Goal: Task Accomplishment & Management: Manage account settings

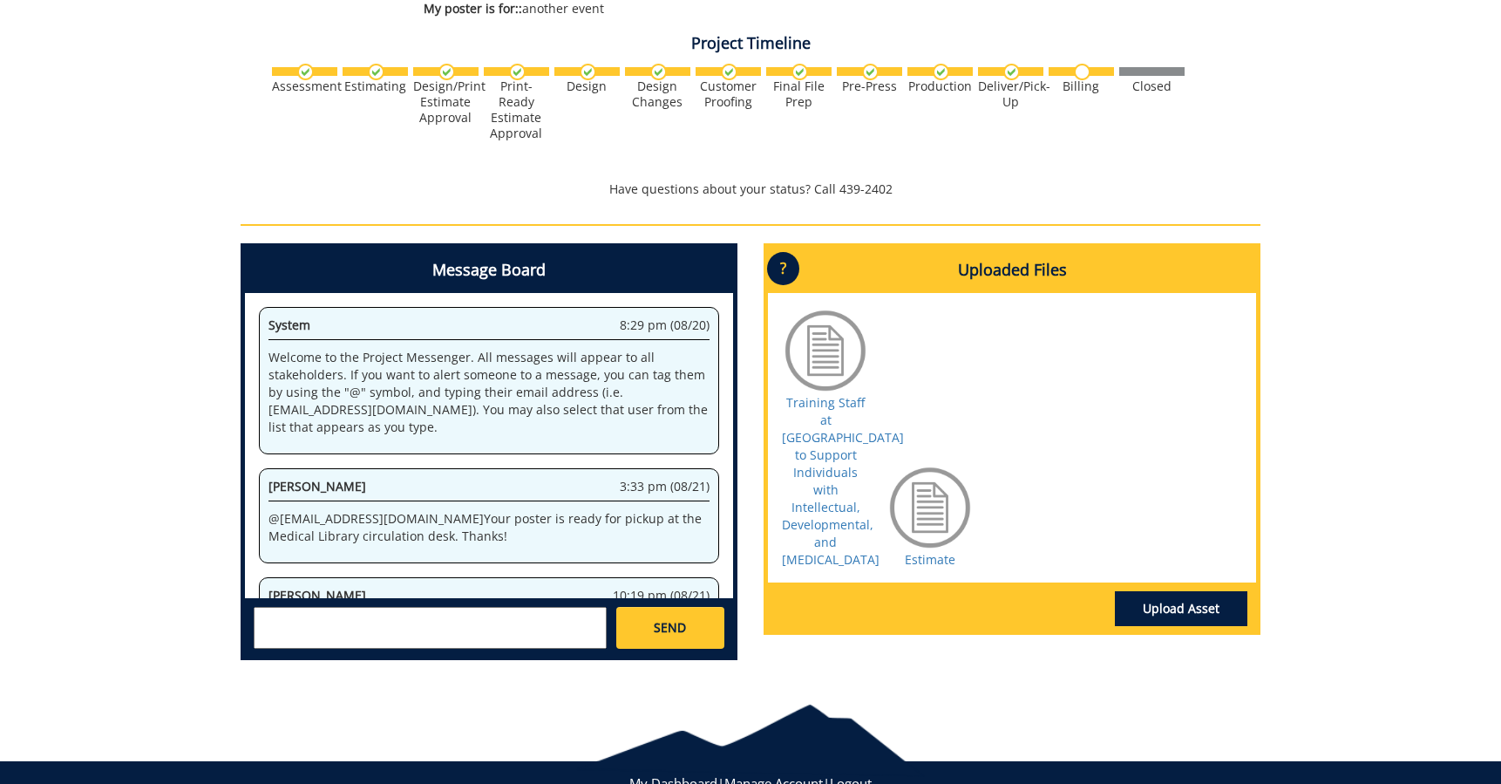
scroll to position [88, 0]
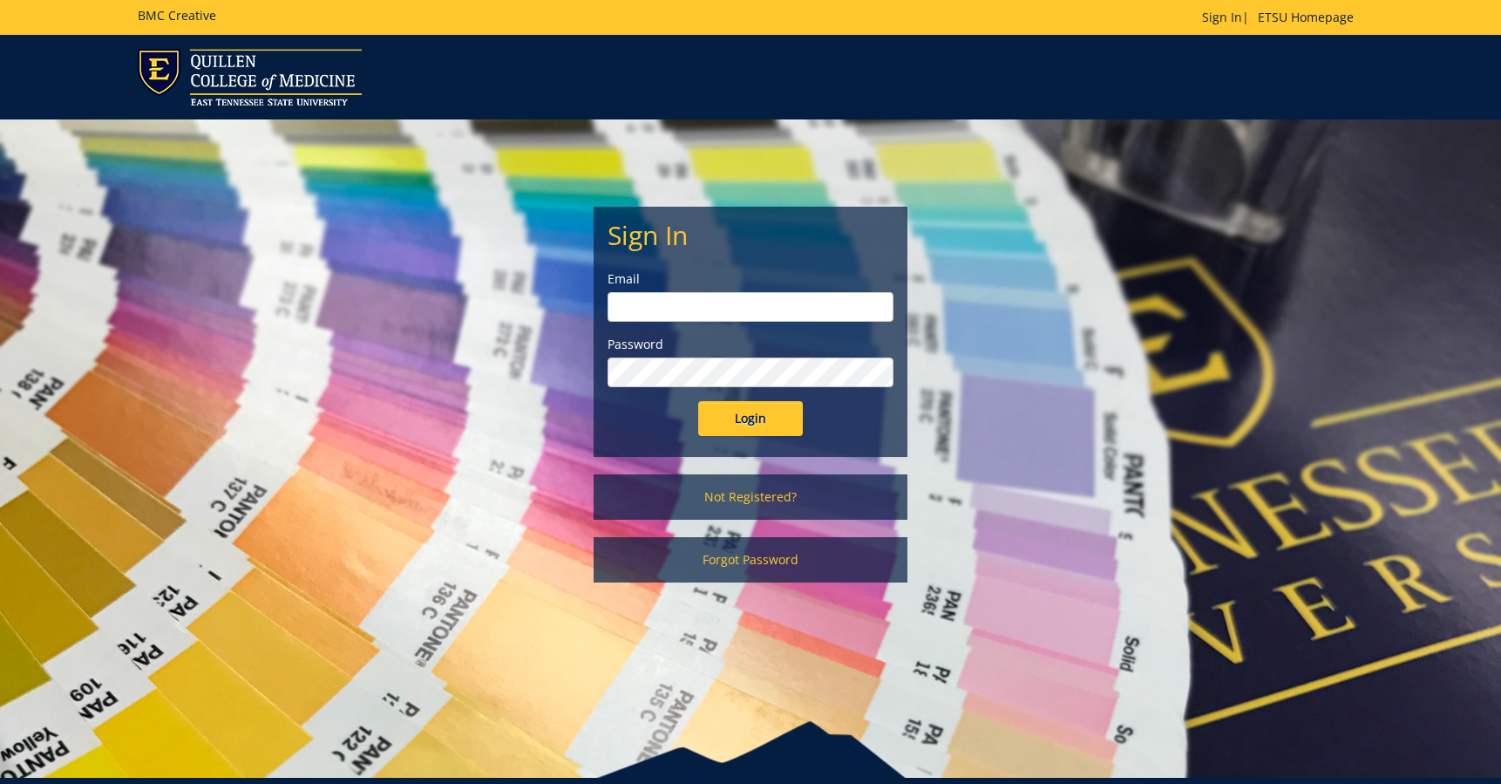
drag, startPoint x: 847, startPoint y: 299, endPoint x: 845, endPoint y: 289, distance: 10.8
click at [847, 299] on input "email" at bounding box center [751, 307] width 286 height 30
type input "[EMAIL_ADDRESS][DOMAIN_NAME]"
click at [779, 416] on input "Login" at bounding box center [750, 418] width 105 height 35
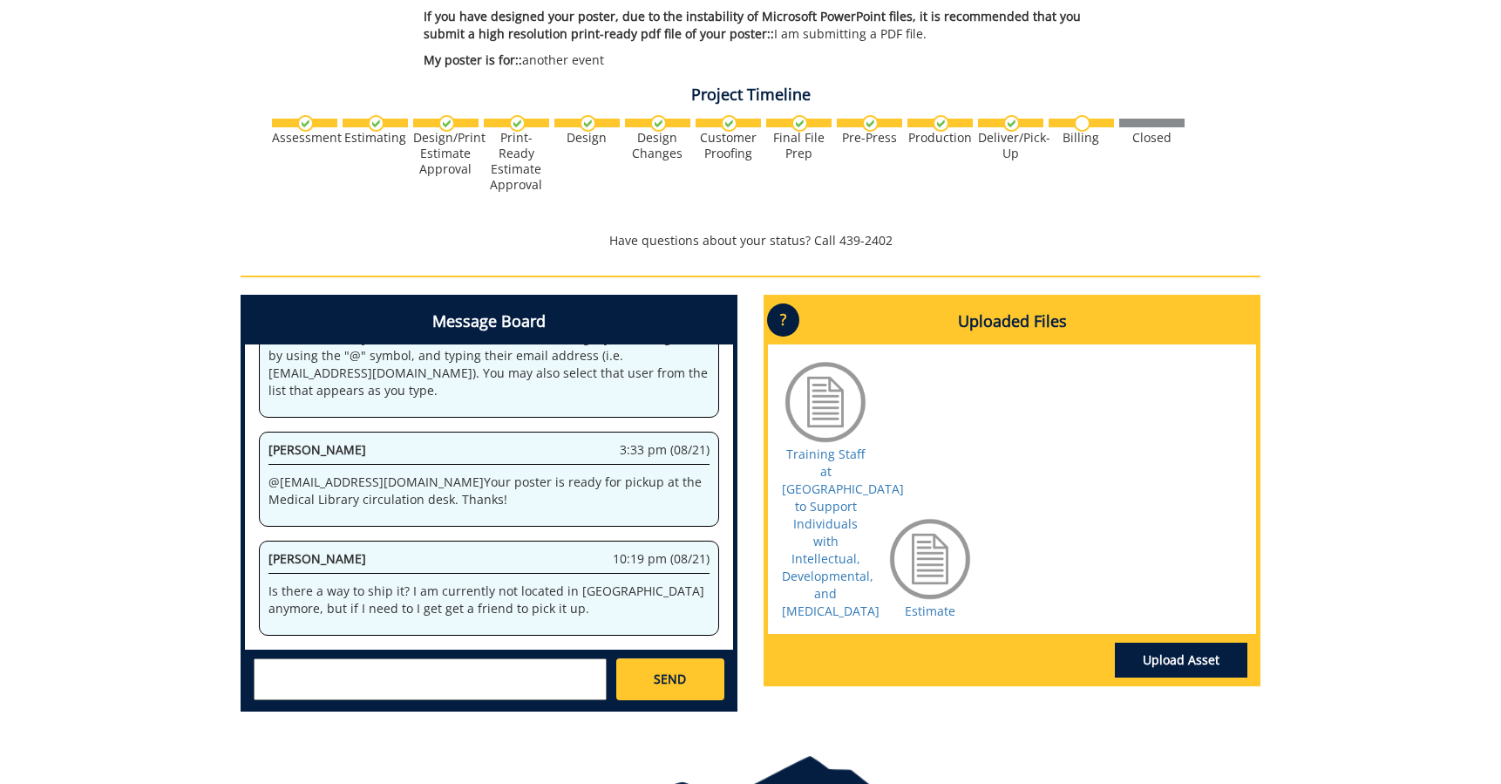
scroll to position [622, 0]
